Goal: Information Seeking & Learning: Check status

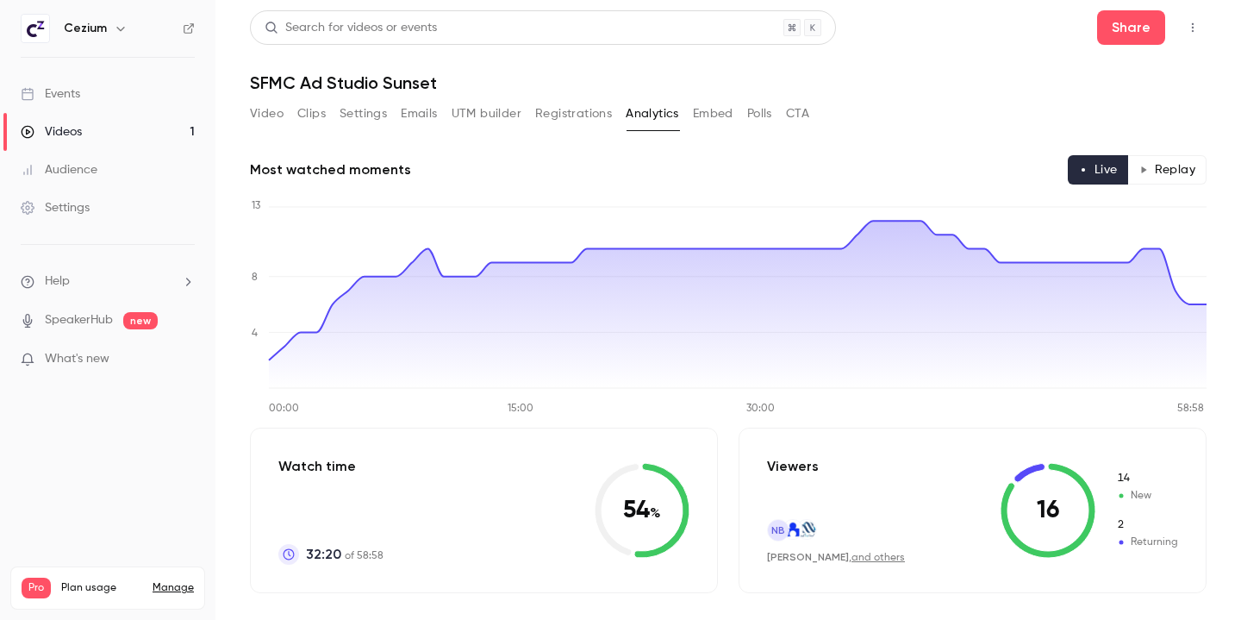
click at [104, 91] on link "Events" at bounding box center [107, 94] width 215 height 38
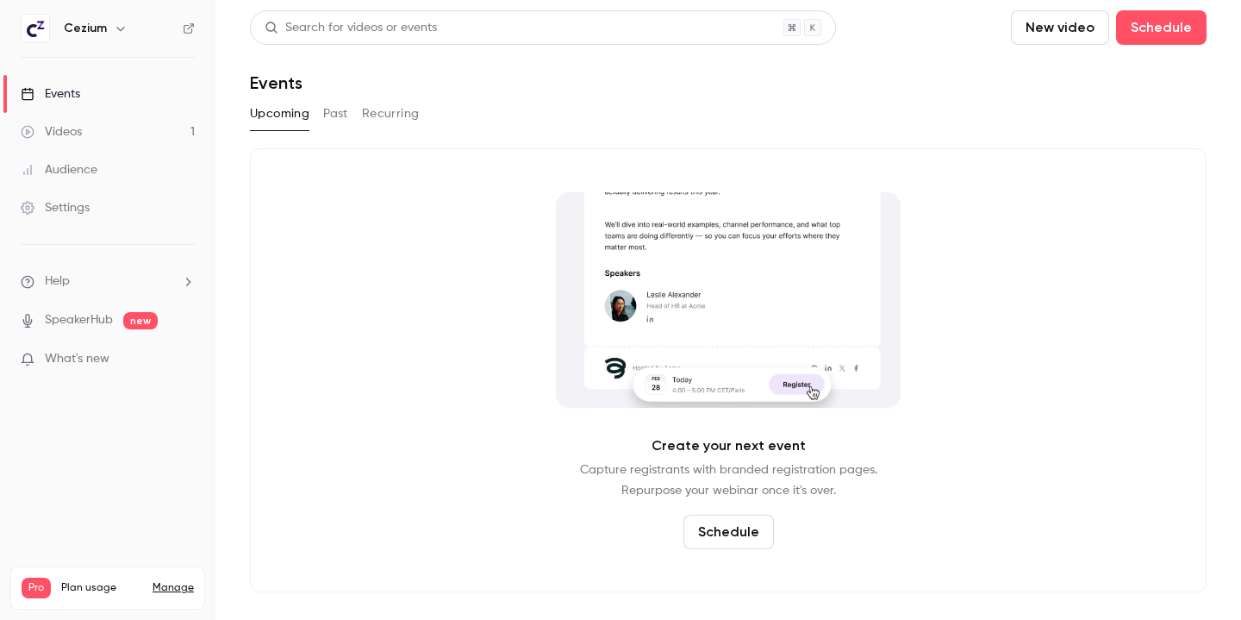
click at [344, 121] on button "Past" at bounding box center [335, 114] width 25 height 28
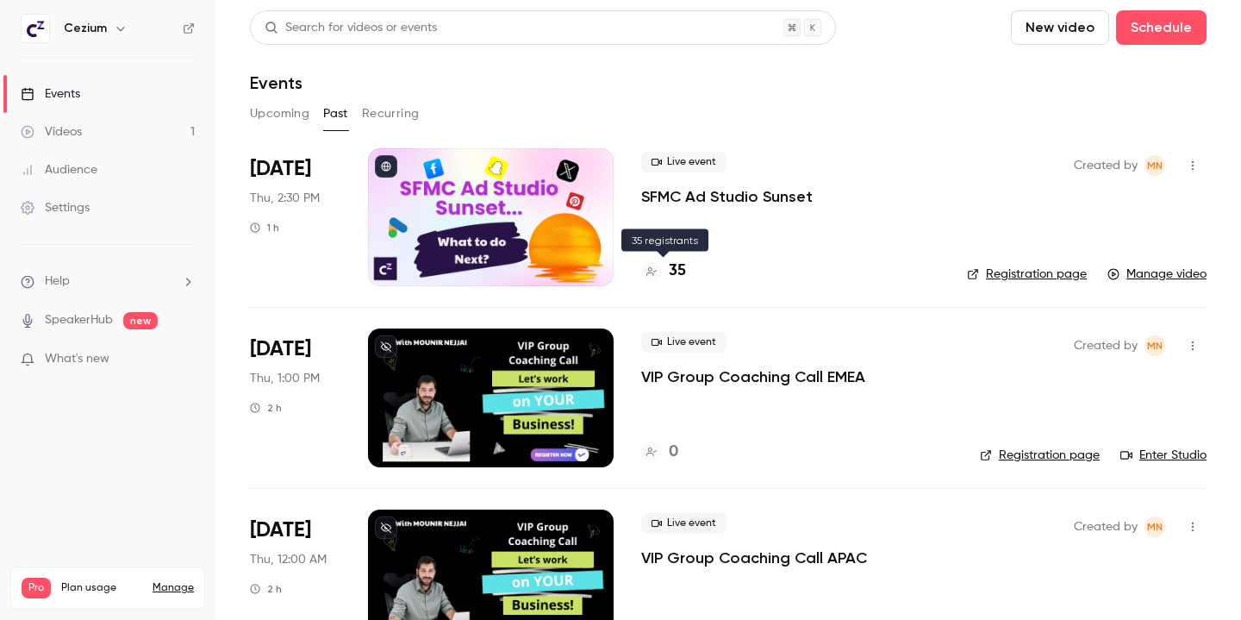
click at [682, 275] on h4 "35" at bounding box center [677, 270] width 17 height 23
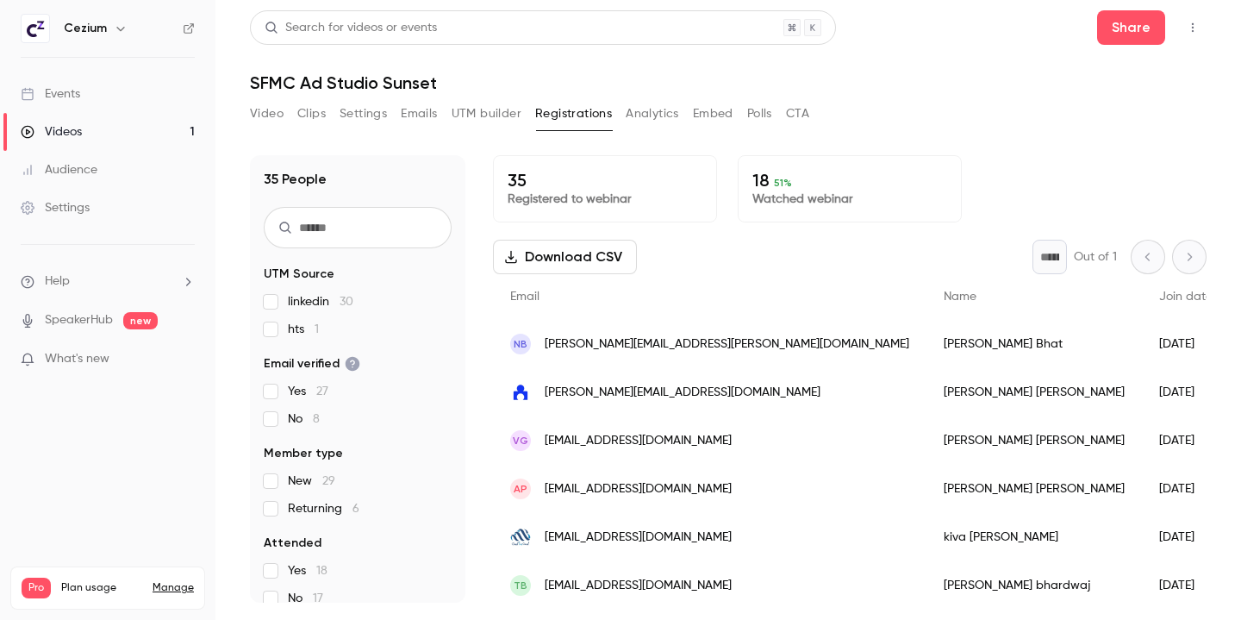
click at [808, 118] on button "CTA" at bounding box center [797, 114] width 23 height 28
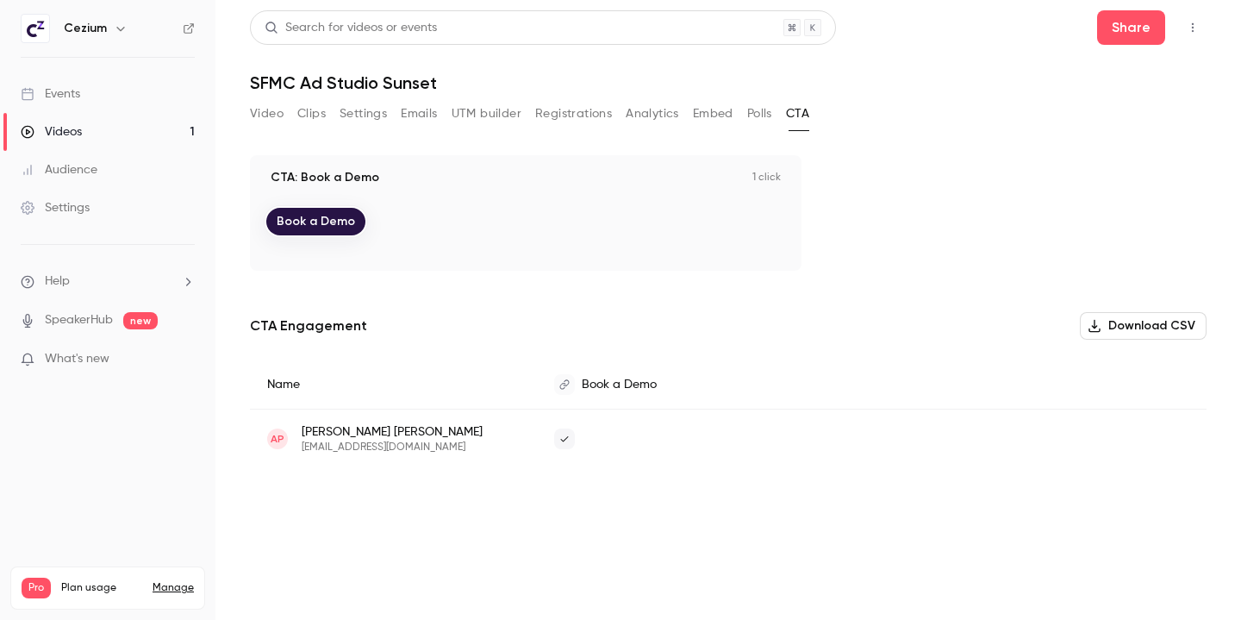
click at [754, 119] on button "Polls" at bounding box center [759, 114] width 25 height 28
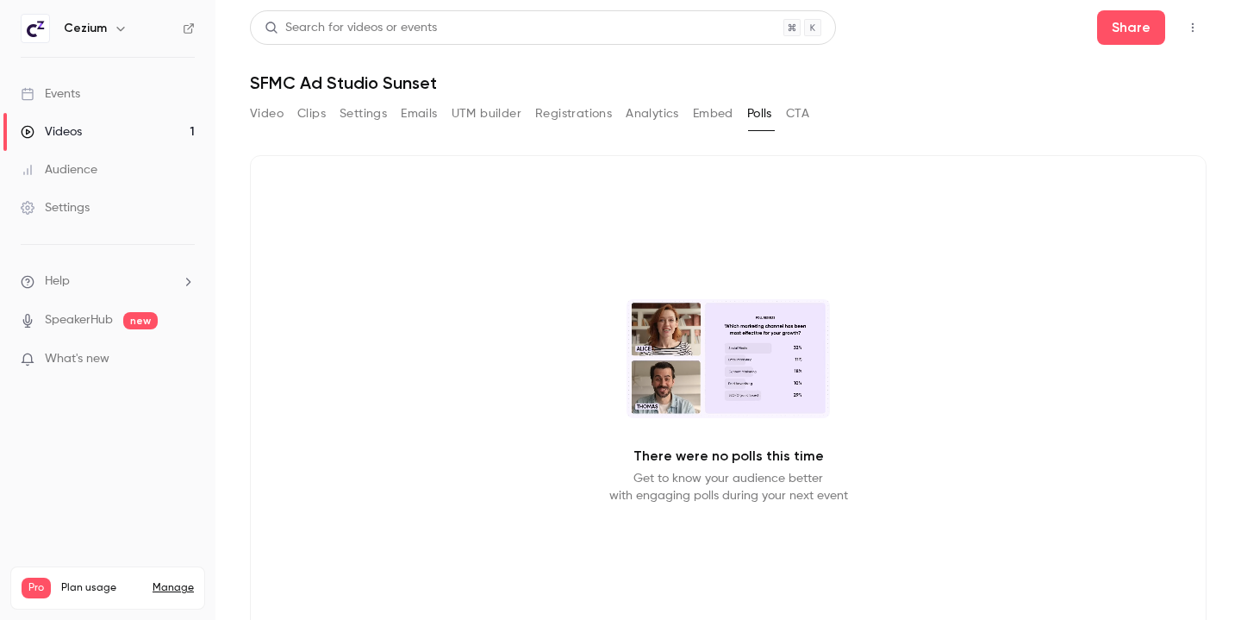
click at [726, 118] on button "Embed" at bounding box center [713, 114] width 40 height 28
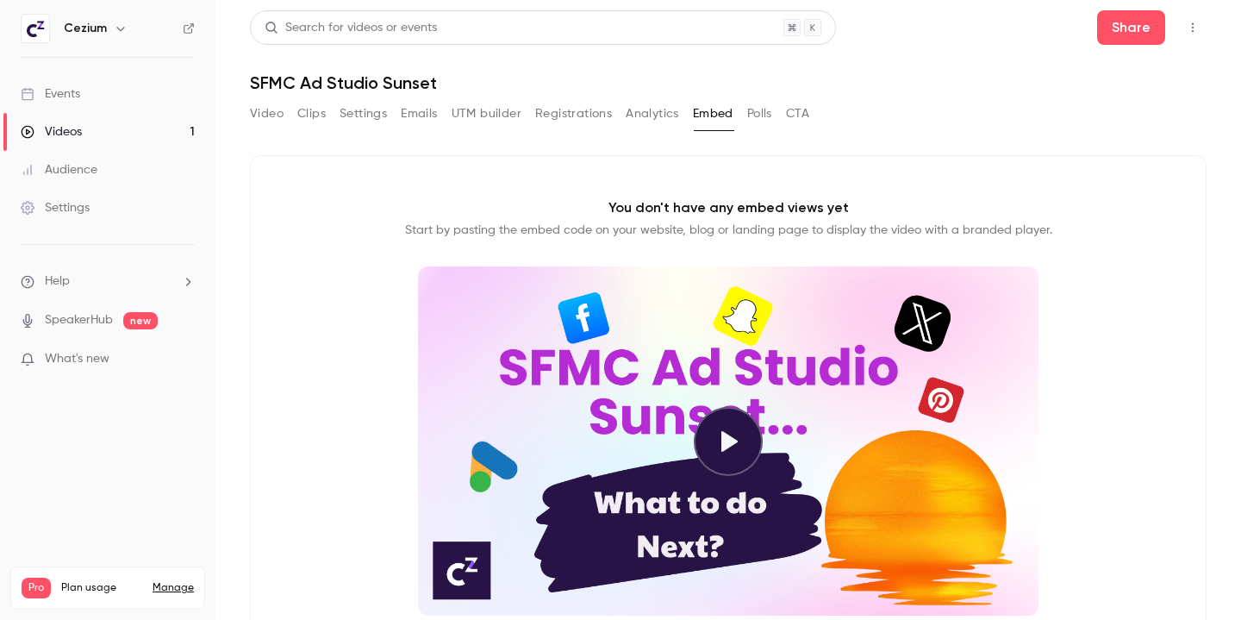
click at [645, 109] on button "Analytics" at bounding box center [652, 114] width 53 height 28
